Goal: Navigation & Orientation: Understand site structure

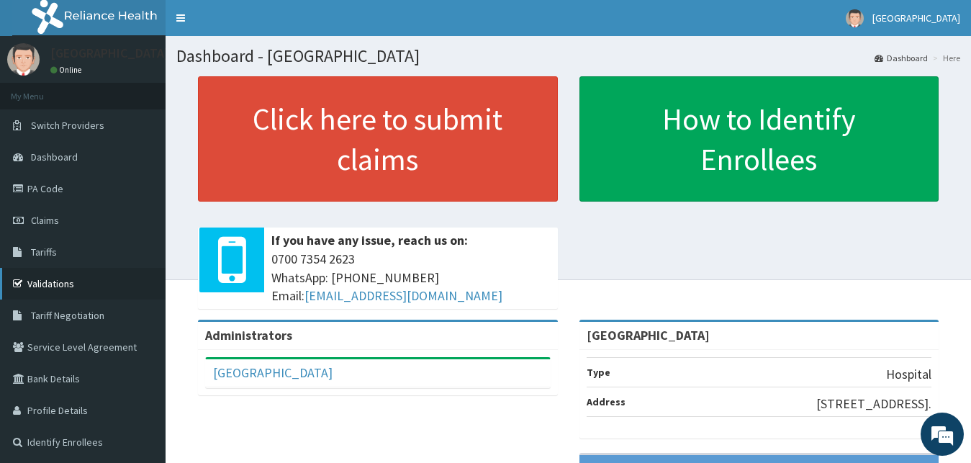
click at [52, 284] on link "Validations" at bounding box center [82, 284] width 165 height 32
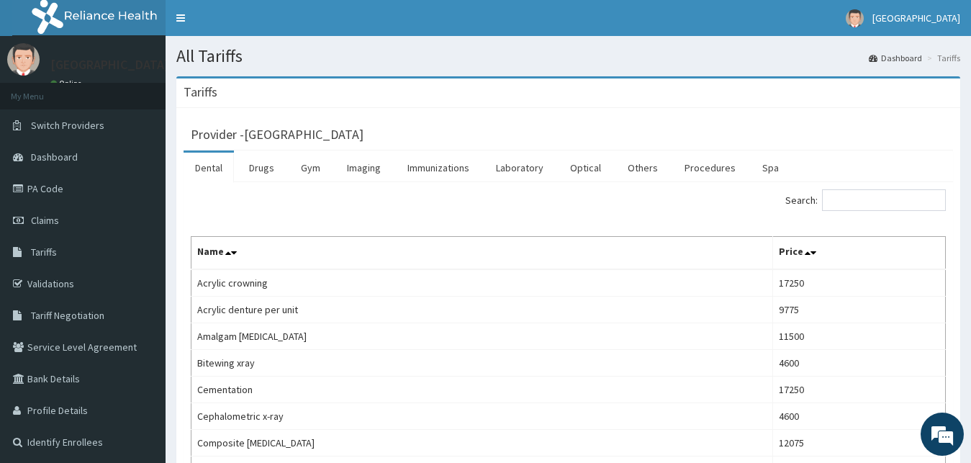
drag, startPoint x: 976, startPoint y: 3, endPoint x: 793, endPoint y: 93, distance: 204.3
click at [49, 151] on span "Dashboard" at bounding box center [54, 156] width 47 height 13
